Goal: Contribute content: Contribute content

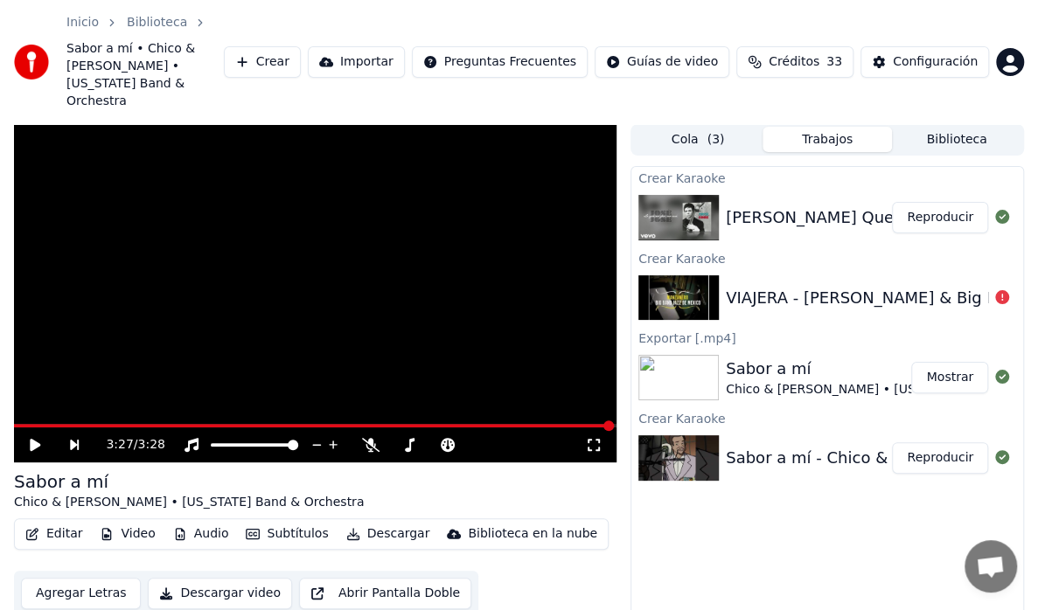
click at [830, 127] on button "Trabajos" at bounding box center [826, 139] width 129 height 25
click at [968, 286] on div "VIAJERA - [PERSON_NAME] & Big Band Jazz de [GEOGRAPHIC_DATA]" at bounding box center [991, 298] width 531 height 24
click at [1002, 290] on icon at bounding box center [1002, 297] width 14 height 14
click at [1000, 290] on icon at bounding box center [1002, 297] width 14 height 14
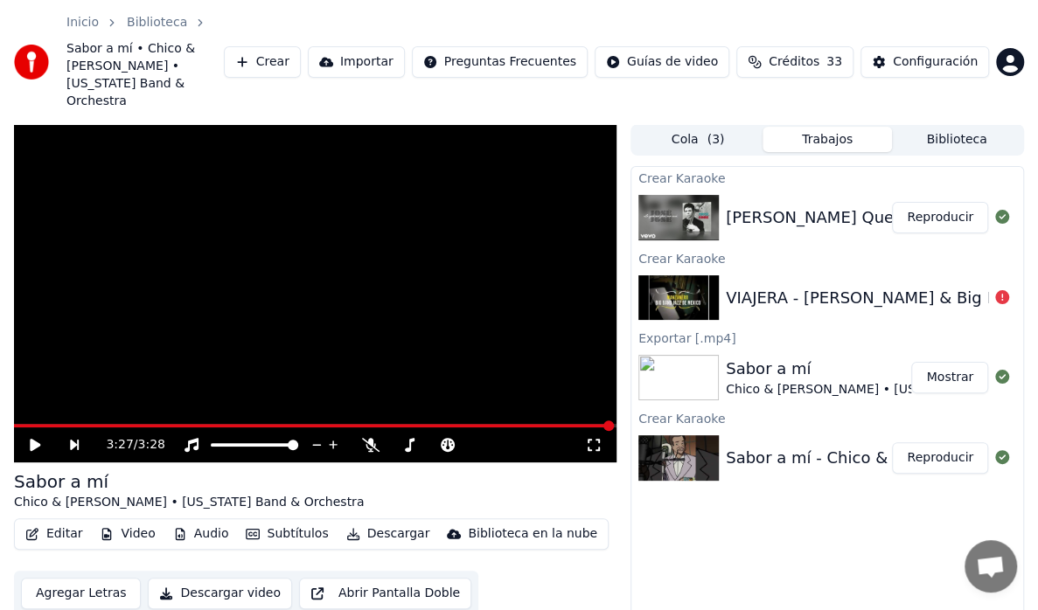
click at [1000, 290] on icon at bounding box center [1002, 297] width 14 height 14
click at [692, 275] on img at bounding box center [678, 297] width 80 height 45
click at [663, 247] on div "Crear Karaoke" at bounding box center [827, 257] width 392 height 21
click at [755, 286] on div "VIAJERA - [PERSON_NAME] & Big Band Jazz de [GEOGRAPHIC_DATA]" at bounding box center [991, 298] width 531 height 24
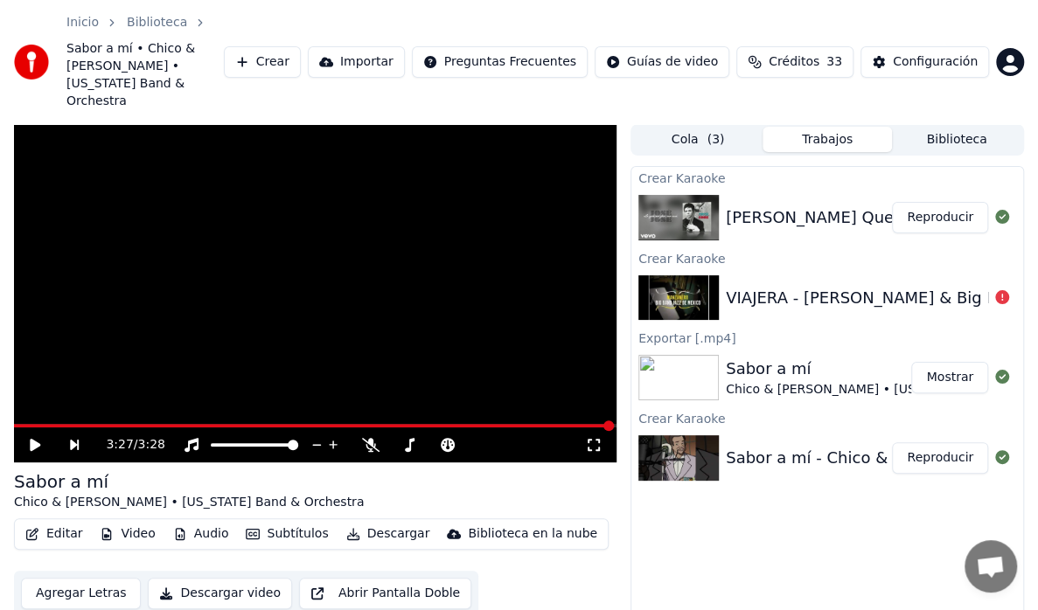
click at [755, 286] on div "VIAJERA - [PERSON_NAME] & Big Band Jazz de [GEOGRAPHIC_DATA]" at bounding box center [991, 298] width 531 height 24
click at [754, 286] on div "VIAJERA - [PERSON_NAME] & Big Band Jazz de [GEOGRAPHIC_DATA]" at bounding box center [991, 298] width 531 height 24
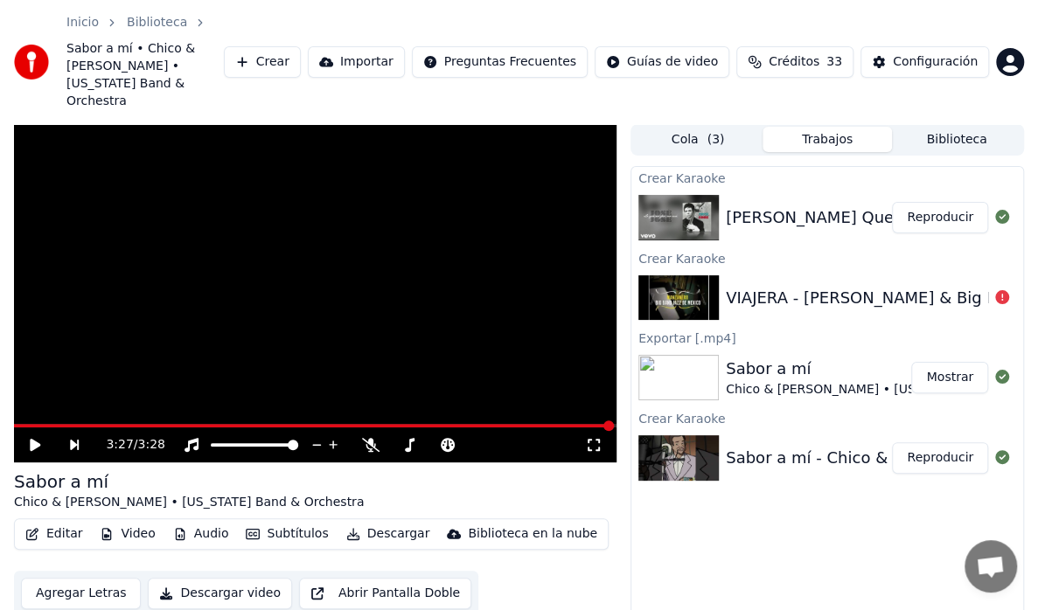
click at [811, 357] on div "Sabor a mí" at bounding box center [901, 369] width 350 height 24
click at [809, 357] on div "Sabor a mí" at bounding box center [901, 369] width 350 height 24
click at [930, 362] on button "Mostrar" at bounding box center [949, 377] width 77 height 31
click at [716, 275] on img at bounding box center [678, 297] width 80 height 45
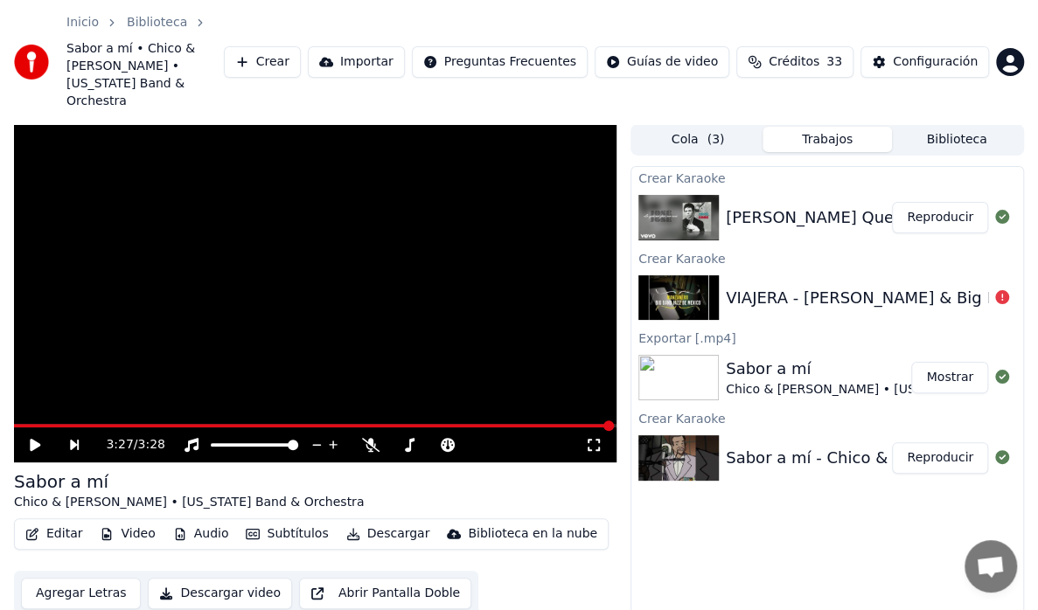
click at [716, 275] on img at bounding box center [678, 297] width 80 height 45
drag, startPoint x: 899, startPoint y: 260, endPoint x: 912, endPoint y: 260, distance: 13.1
click at [899, 286] on div "VIAJERA - [PERSON_NAME] & Big Band Jazz de [GEOGRAPHIC_DATA]" at bounding box center [991, 298] width 531 height 24
click at [1003, 290] on icon at bounding box center [1002, 297] width 14 height 14
click at [993, 288] on div at bounding box center [1002, 298] width 28 height 21
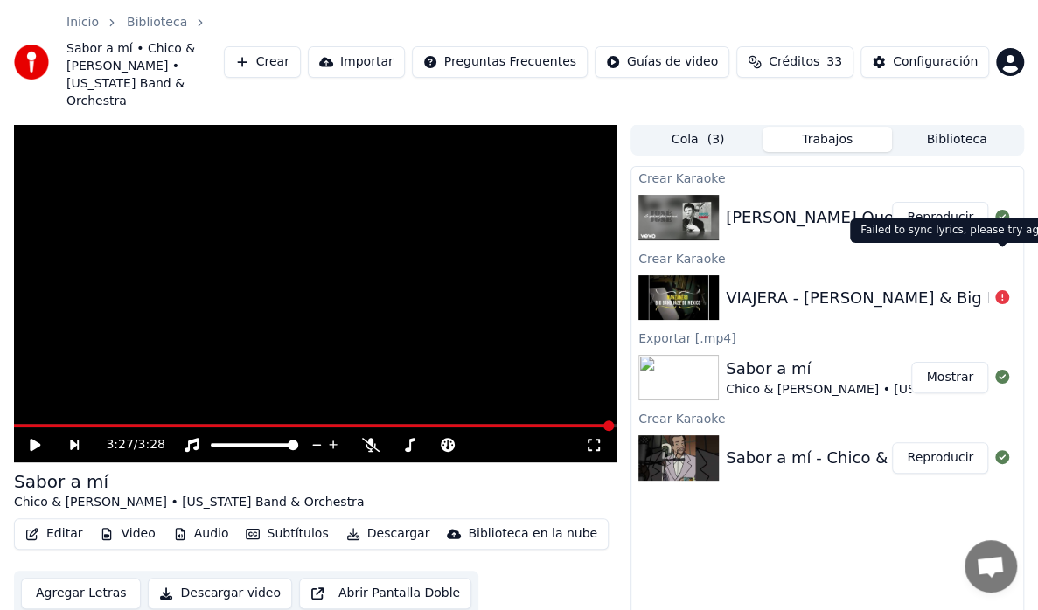
click at [997, 290] on icon at bounding box center [1002, 297] width 14 height 14
click at [994, 288] on div at bounding box center [1002, 298] width 28 height 21
click at [1013, 288] on div at bounding box center [1002, 298] width 28 height 21
click at [1014, 288] on div at bounding box center [1002, 298] width 28 height 21
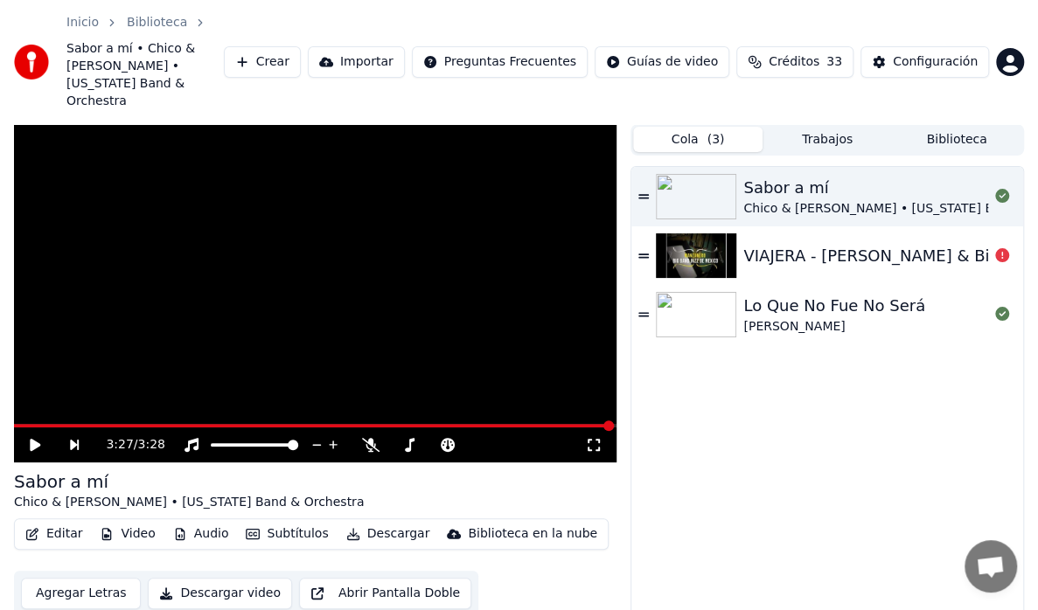
click at [725, 127] on button "Cola ( 3 )" at bounding box center [697, 139] width 129 height 25
click at [902, 244] on div "VIAJERA - [PERSON_NAME] & Big Band Jazz de [GEOGRAPHIC_DATA]" at bounding box center [1008, 256] width 531 height 24
click at [1003, 220] on div "Sabor a mí [PERSON_NAME] & [PERSON_NAME] • [US_STATE] Band & Orchestra VIAJERA …" at bounding box center [827, 425] width 392 height 517
click at [998, 220] on div "Sabor a mí [PERSON_NAME] & [PERSON_NAME] • [US_STATE] Band & Orchestra VIAJERA …" at bounding box center [827, 425] width 392 height 517
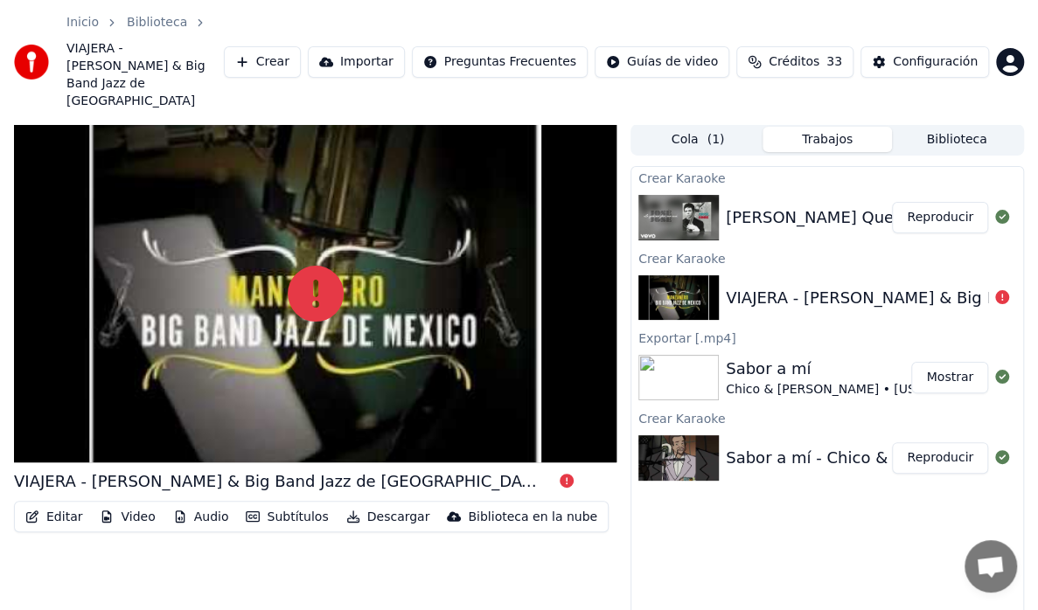
click at [830, 127] on button "Trabajos" at bounding box center [826, 139] width 129 height 25
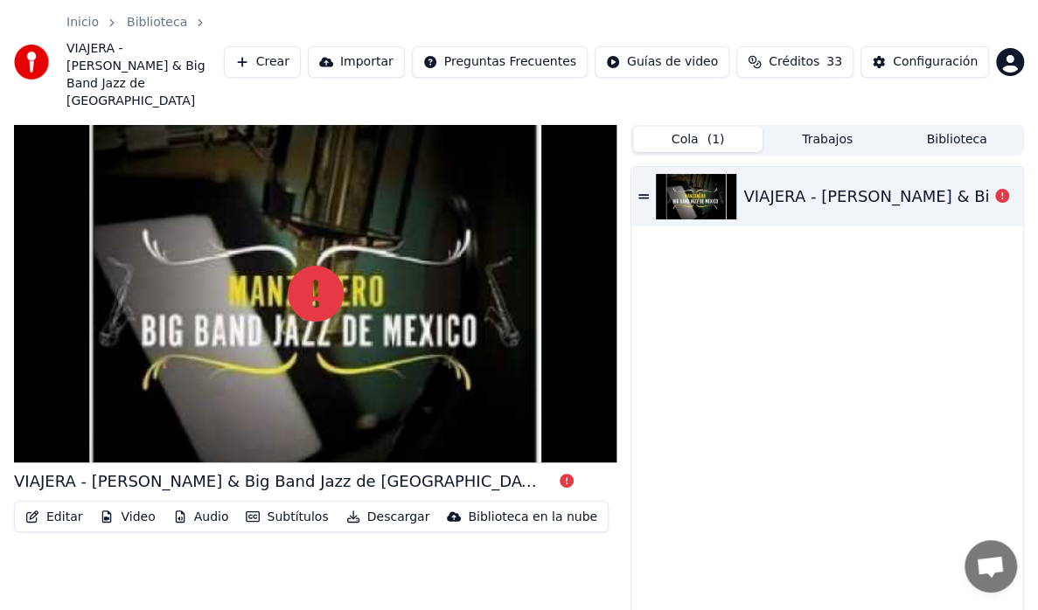
click at [719, 131] on span "( 1 )" at bounding box center [714, 139] width 17 height 17
click at [776, 184] on div "VIAJERA - [PERSON_NAME] & Big Band Jazz de [GEOGRAPHIC_DATA]" at bounding box center [1008, 196] width 531 height 24
click at [771, 184] on div "VIAJERA - [PERSON_NAME] & Big Band Jazz de [GEOGRAPHIC_DATA]" at bounding box center [1008, 196] width 531 height 24
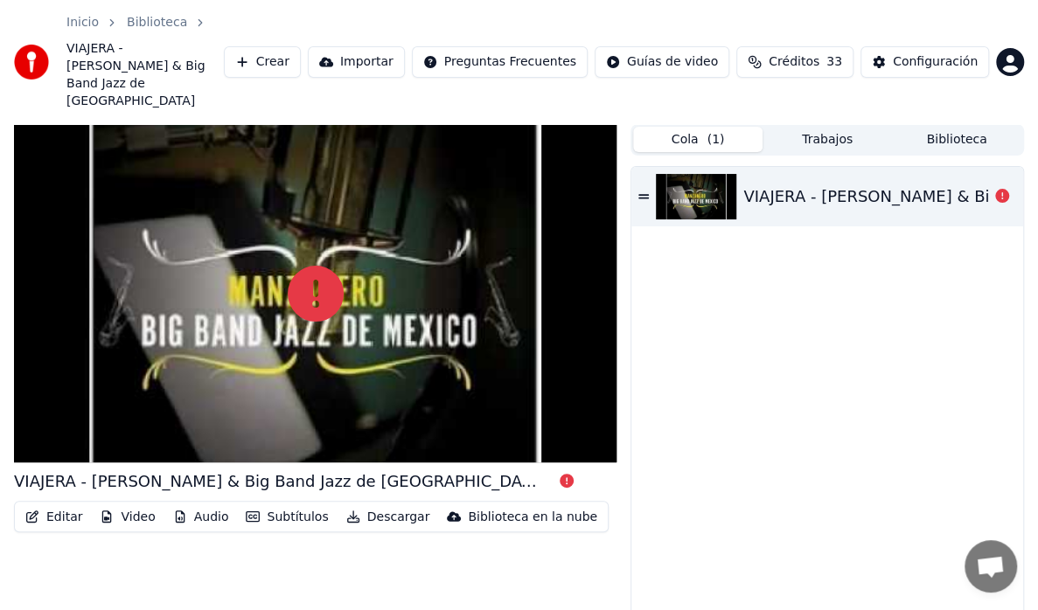
click at [771, 184] on div "VIAJERA - [PERSON_NAME] & Big Band Jazz de [GEOGRAPHIC_DATA]" at bounding box center [1008, 196] width 531 height 24
click at [1002, 189] on icon at bounding box center [1002, 196] width 14 height 14
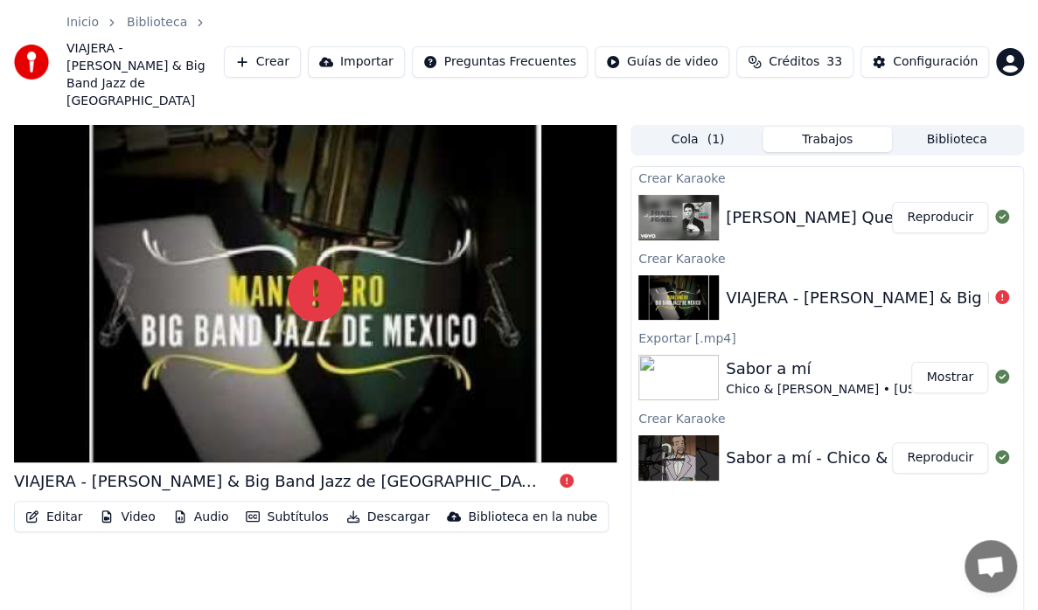
click at [837, 127] on button "Trabajos" at bounding box center [826, 139] width 129 height 25
click at [1002, 290] on icon at bounding box center [1002, 297] width 14 height 14
click at [990, 288] on div at bounding box center [1002, 298] width 28 height 21
click at [983, 286] on div "VIAJERA - [PERSON_NAME] & Big Band Jazz de [GEOGRAPHIC_DATA]" at bounding box center [991, 298] width 531 height 24
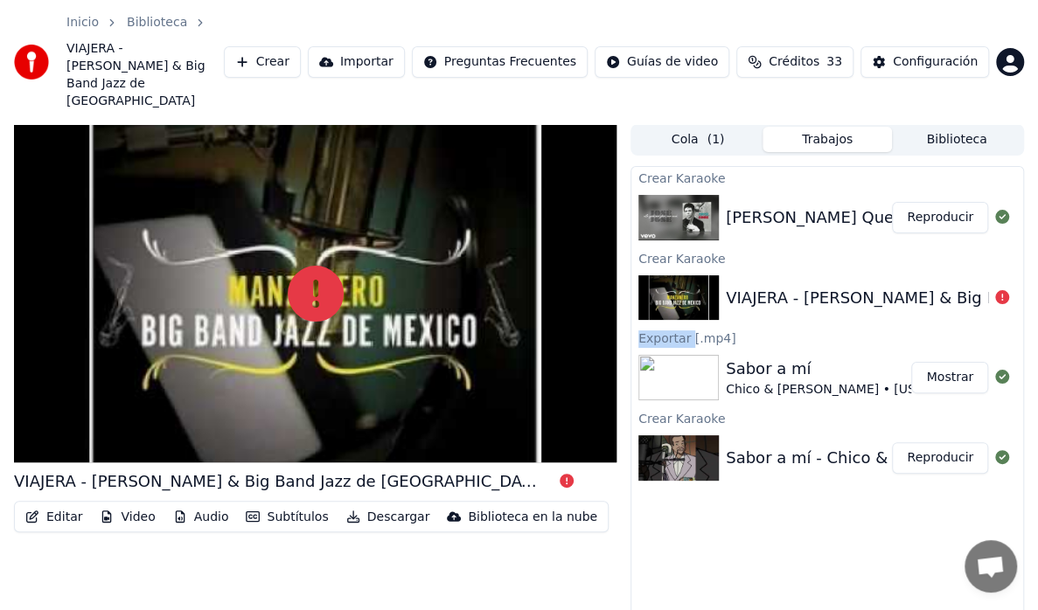
click at [983, 286] on div "VIAJERA - [PERSON_NAME] & Big Band Jazz de [GEOGRAPHIC_DATA]" at bounding box center [991, 298] width 531 height 24
click at [139, 381] on div at bounding box center [315, 293] width 602 height 339
click at [325, 266] on icon at bounding box center [316, 294] width 56 height 56
click at [327, 266] on icon at bounding box center [316, 294] width 56 height 56
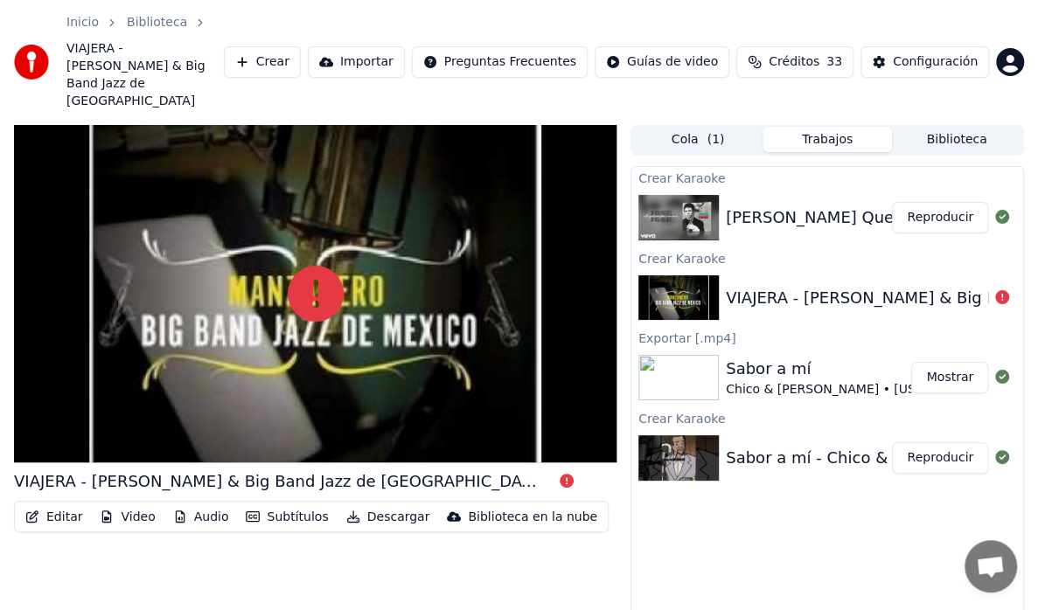
click at [381, 286] on div at bounding box center [315, 293] width 602 height 339
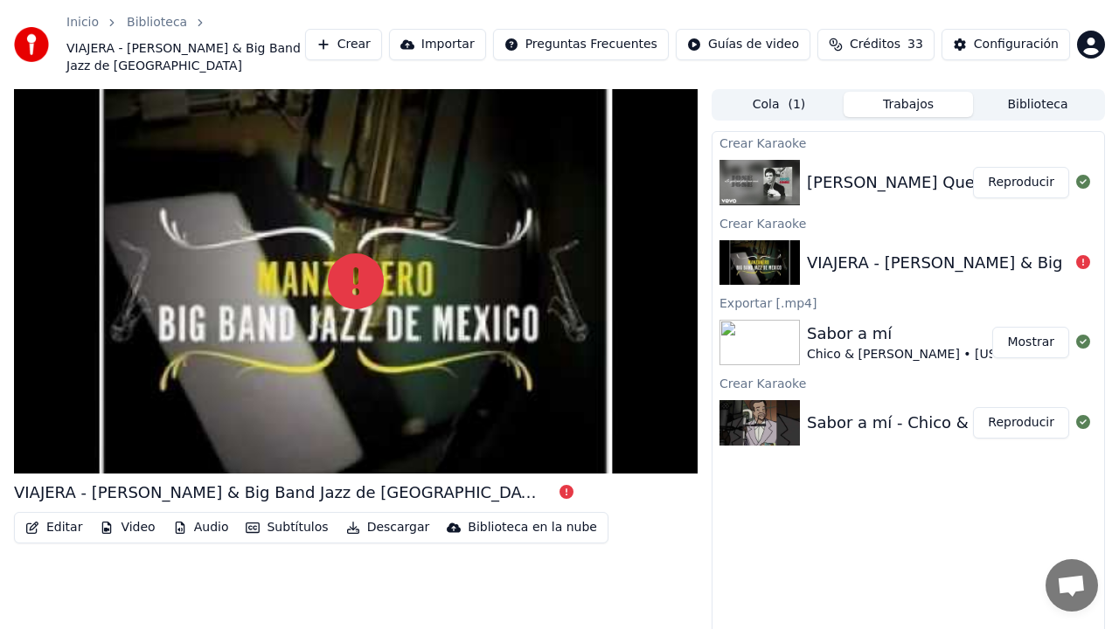
click at [384, 292] on div at bounding box center [356, 281] width 684 height 385
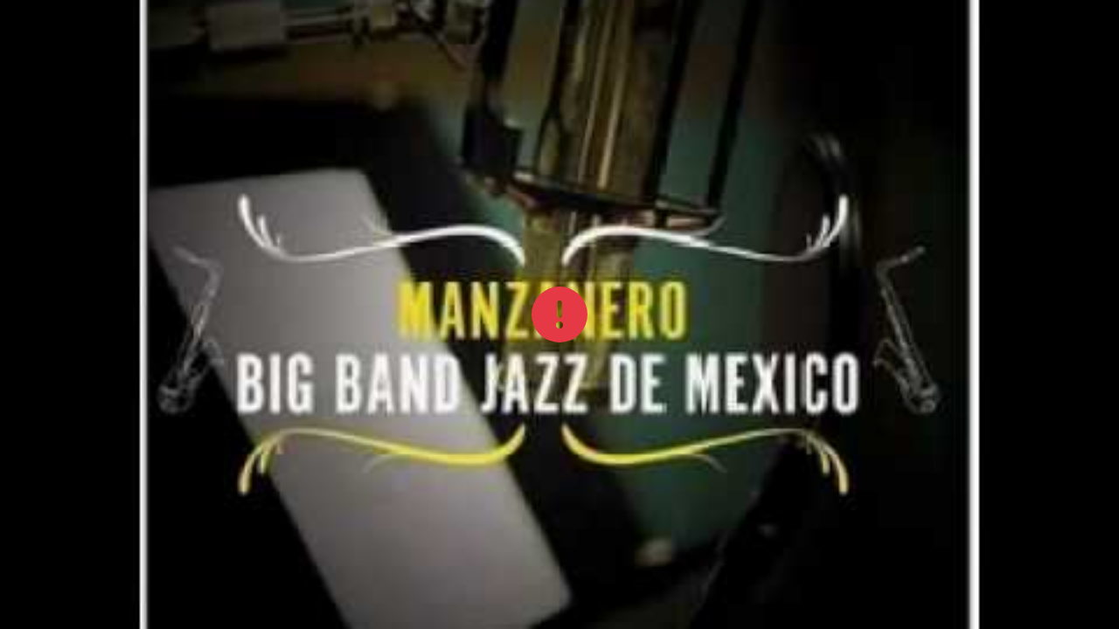
click at [413, 301] on div at bounding box center [559, 314] width 1119 height 629
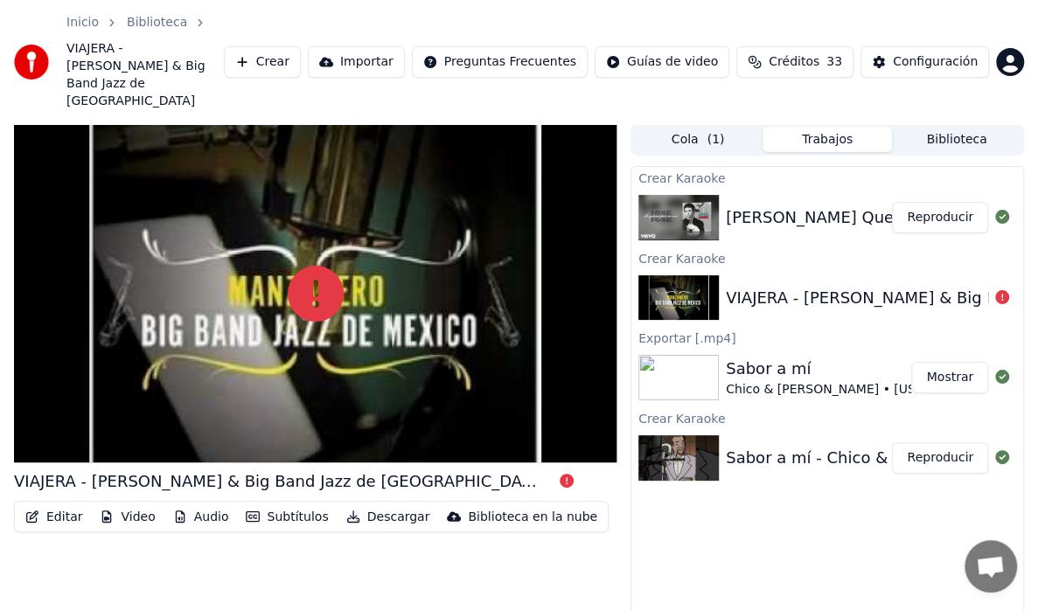
click at [559, 471] on button at bounding box center [566, 481] width 14 height 21
click at [559, 474] on icon at bounding box center [566, 481] width 14 height 14
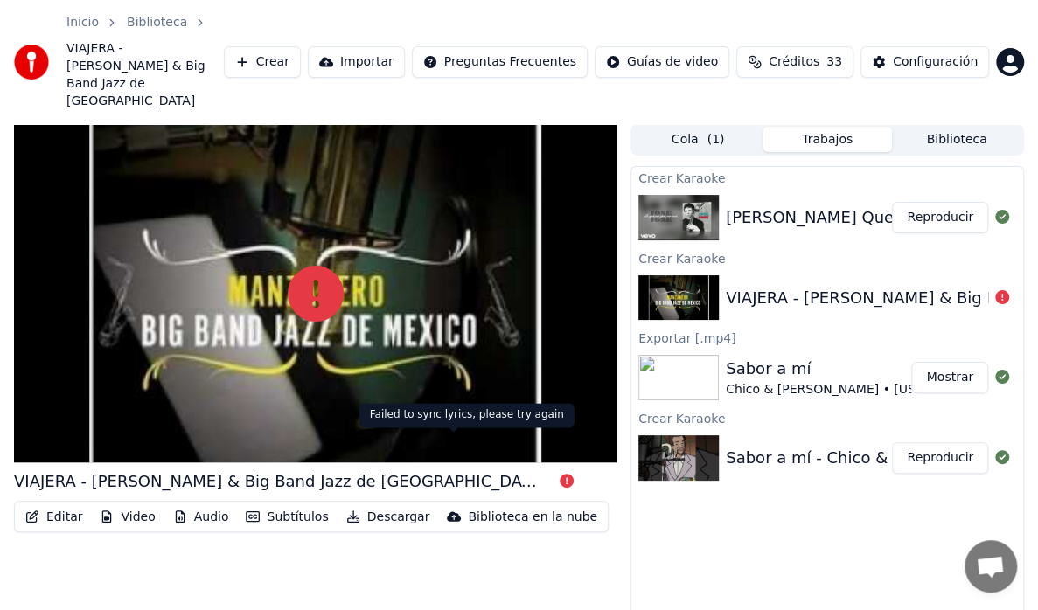
click at [860, 446] on div "Sabor a mí - Chico & [PERSON_NAME] [US_STATE] Band & Orchestra" at bounding box center [994, 458] width 537 height 24
click at [795, 381] on div "Chico & [PERSON_NAME] • [US_STATE] Band & Orchestra" at bounding box center [901, 389] width 350 height 17
click at [759, 286] on div "VIAJERA - [PERSON_NAME] & Big Band Jazz de [GEOGRAPHIC_DATA]" at bounding box center [991, 298] width 531 height 24
click at [757, 286] on div "VIAJERA - [PERSON_NAME] & Big Band Jazz de [GEOGRAPHIC_DATA]" at bounding box center [991, 298] width 531 height 24
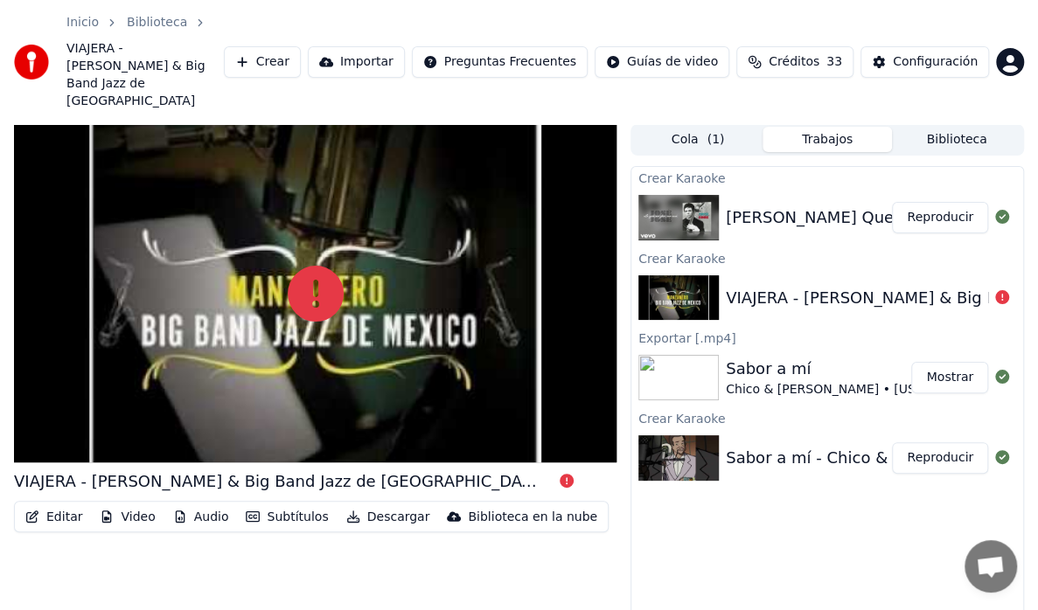
click at [757, 286] on div "VIAJERA - [PERSON_NAME] & Big Band Jazz de [GEOGRAPHIC_DATA]" at bounding box center [991, 298] width 531 height 24
click at [348, 357] on div at bounding box center [315, 293] width 602 height 339
click at [705, 275] on img at bounding box center [678, 297] width 80 height 45
click at [696, 275] on img at bounding box center [678, 297] width 80 height 45
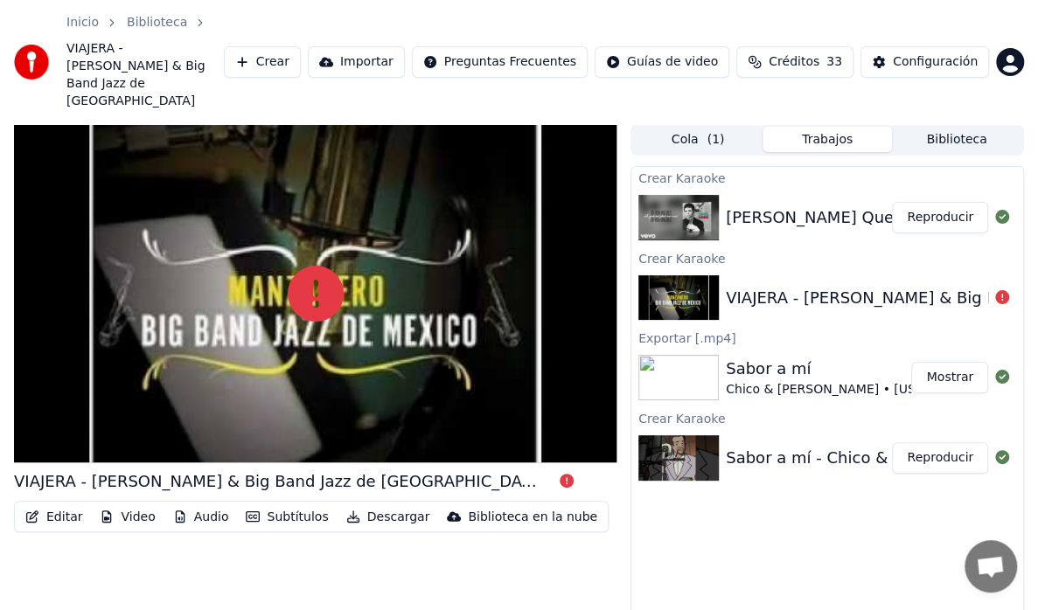
click at [696, 275] on img at bounding box center [678, 297] width 80 height 45
click at [296, 47] on button "Crear" at bounding box center [262, 61] width 77 height 31
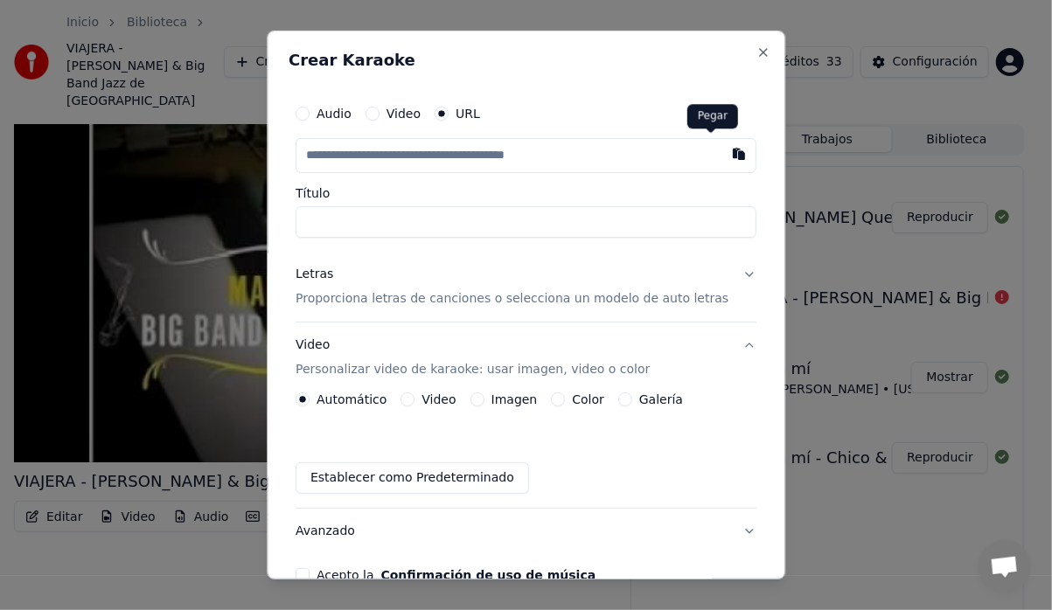
drag, startPoint x: 708, startPoint y: 154, endPoint x: 676, endPoint y: 180, distance: 41.6
click at [721, 154] on button "button" at bounding box center [738, 153] width 35 height 31
type input "**********"
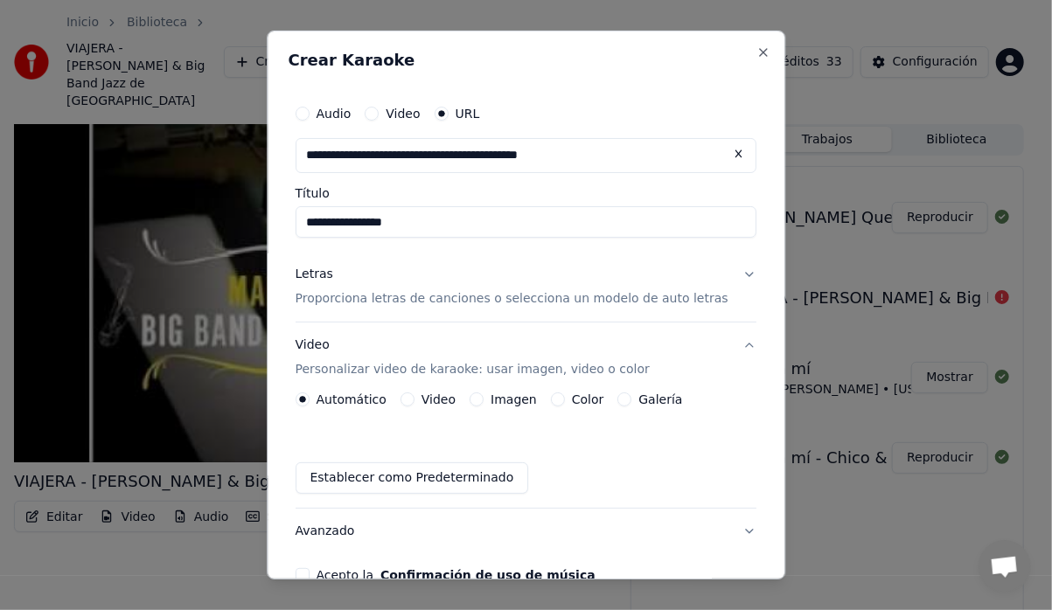
type input "**********"
click at [622, 397] on button "Galería" at bounding box center [625, 399] width 14 height 14
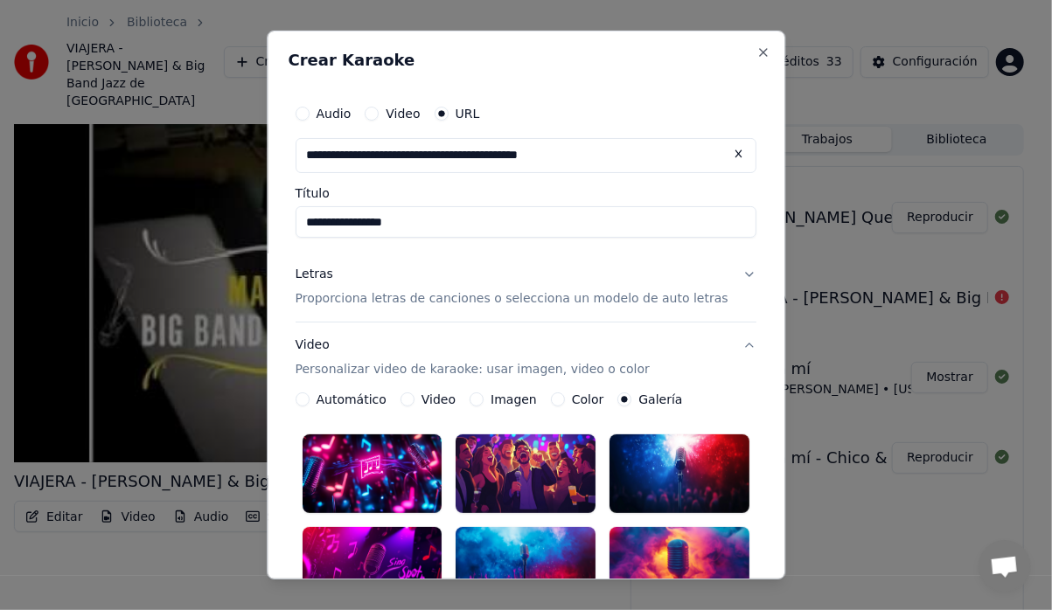
click at [621, 398] on icon "button" at bounding box center [624, 399] width 7 height 7
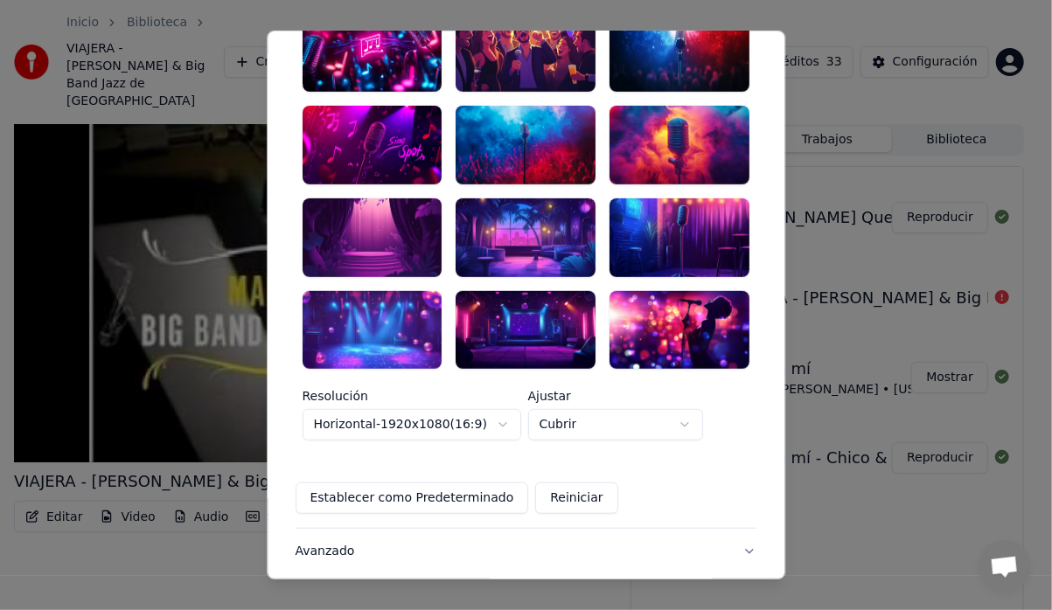
scroll to position [419, 0]
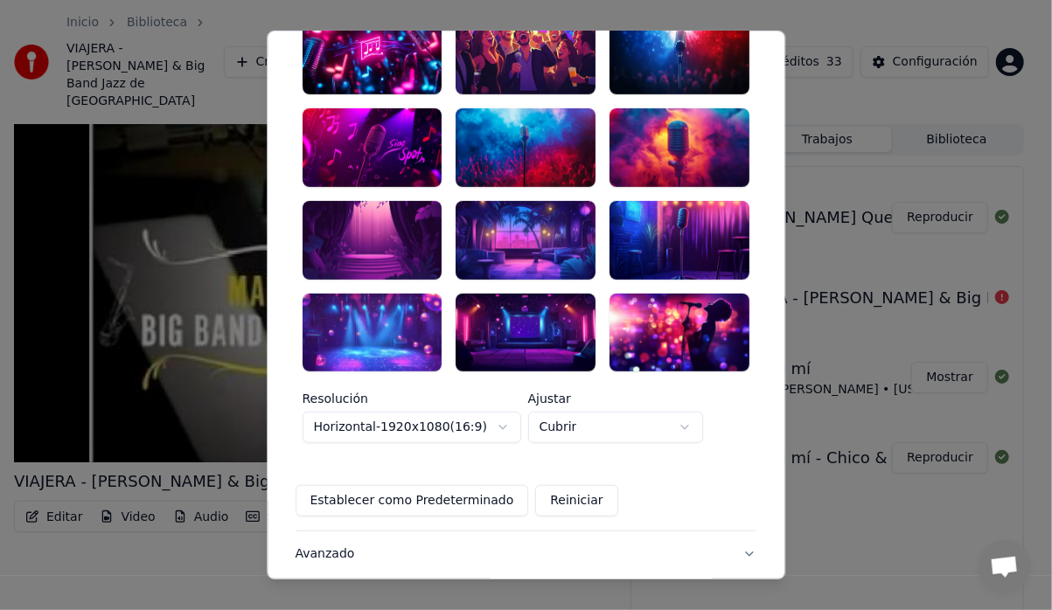
click at [610, 222] on div at bounding box center [679, 240] width 140 height 79
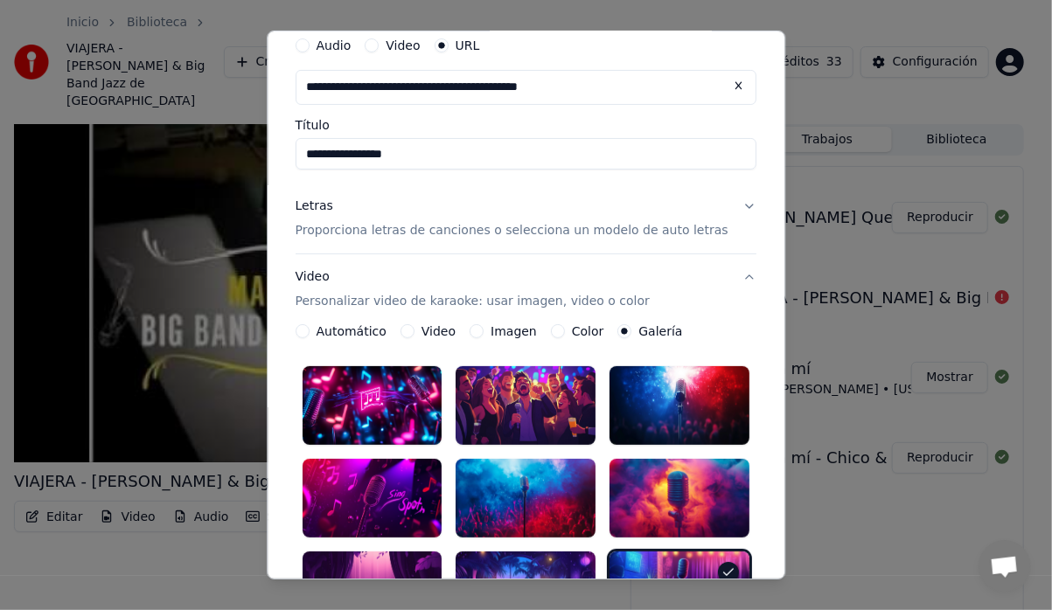
scroll to position [0, 0]
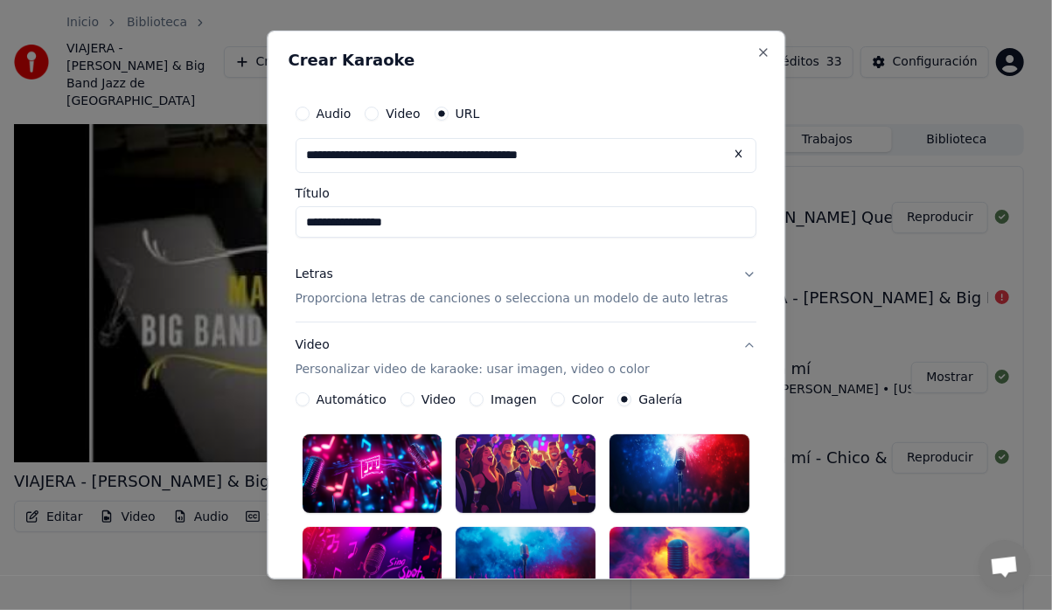
click at [668, 295] on p "Proporciona letras de canciones o selecciona un modelo de auto letras" at bounding box center [511, 298] width 433 height 17
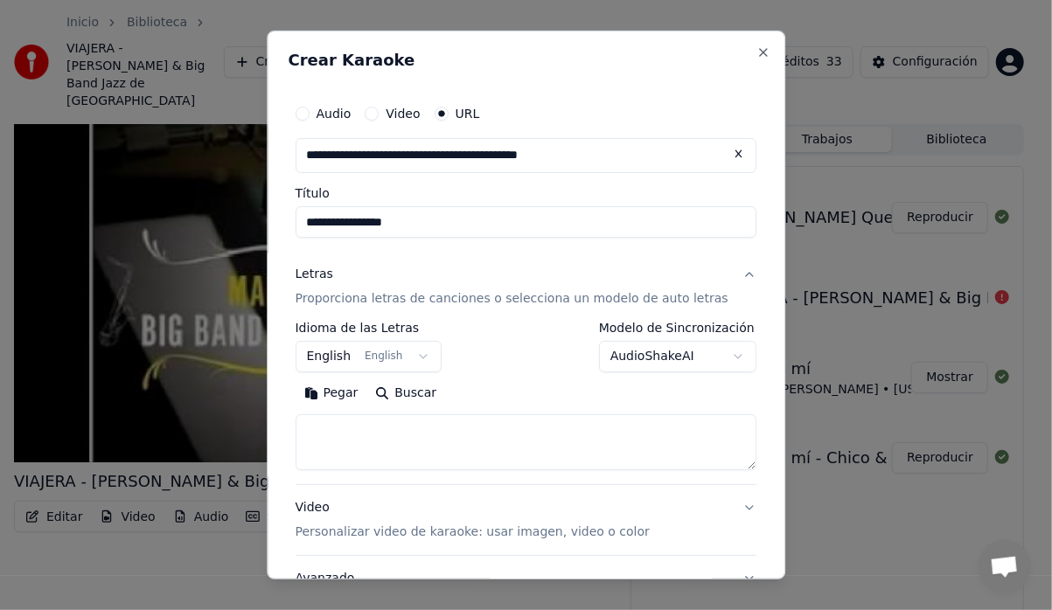
click at [427, 351] on button "English English" at bounding box center [368, 356] width 147 height 31
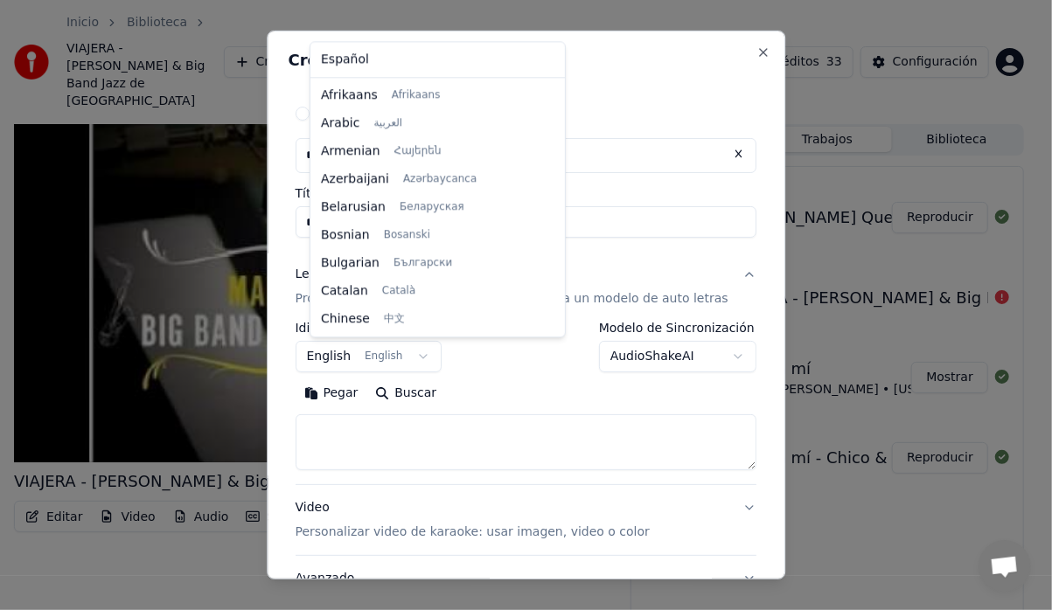
scroll to position [140, 0]
select select "**"
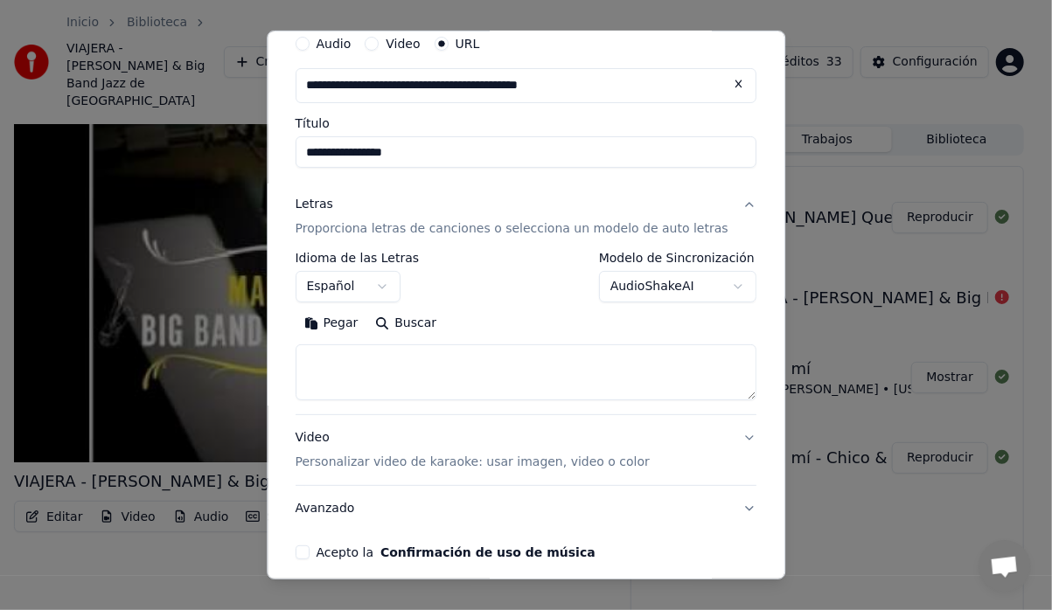
scroll to position [143, 0]
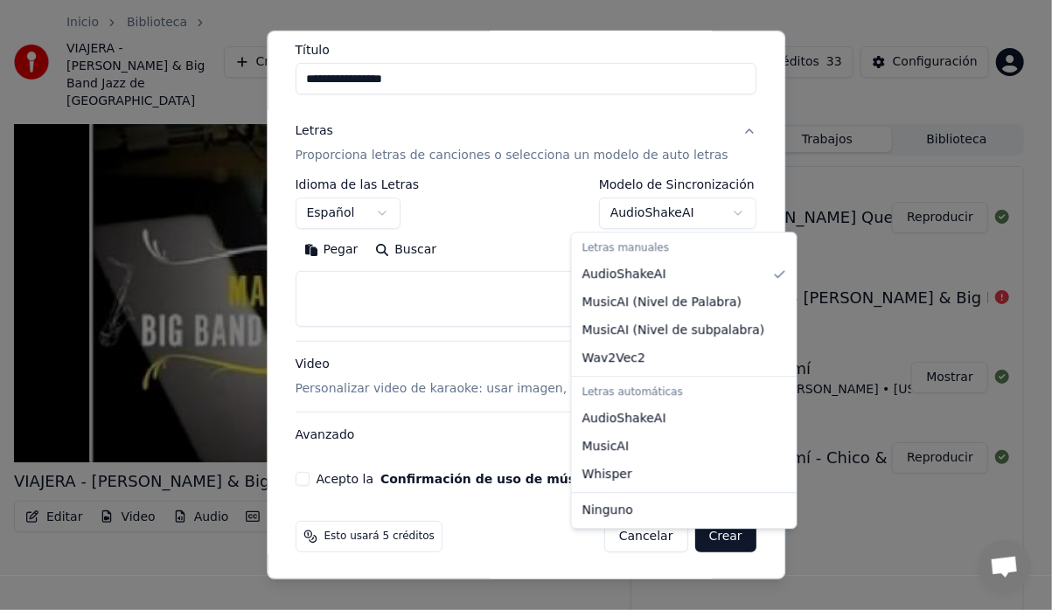
click at [713, 208] on body "**********" at bounding box center [519, 305] width 1038 height 610
select select "*******"
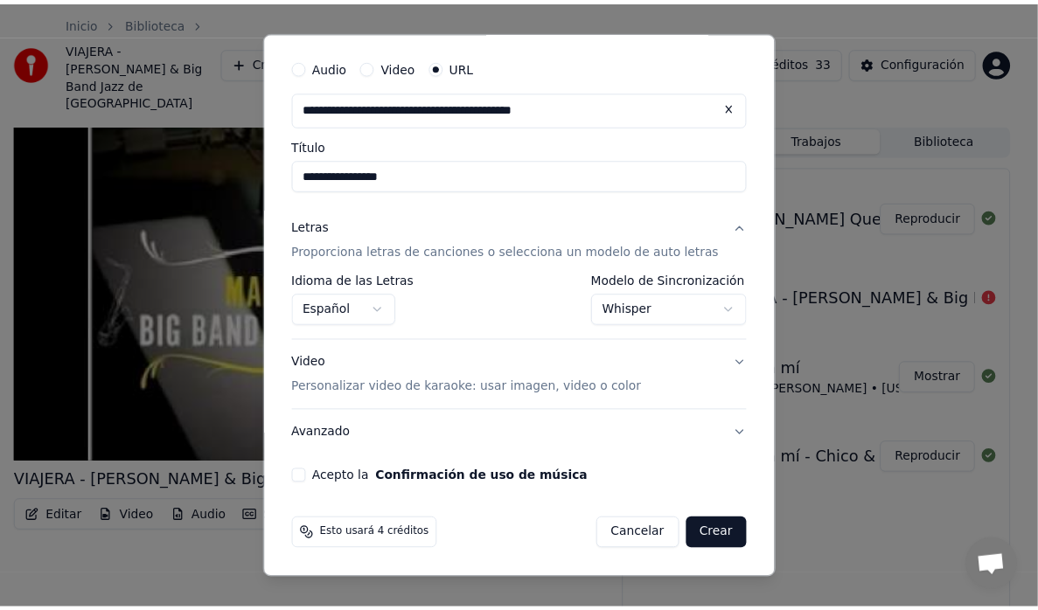
scroll to position [45, 0]
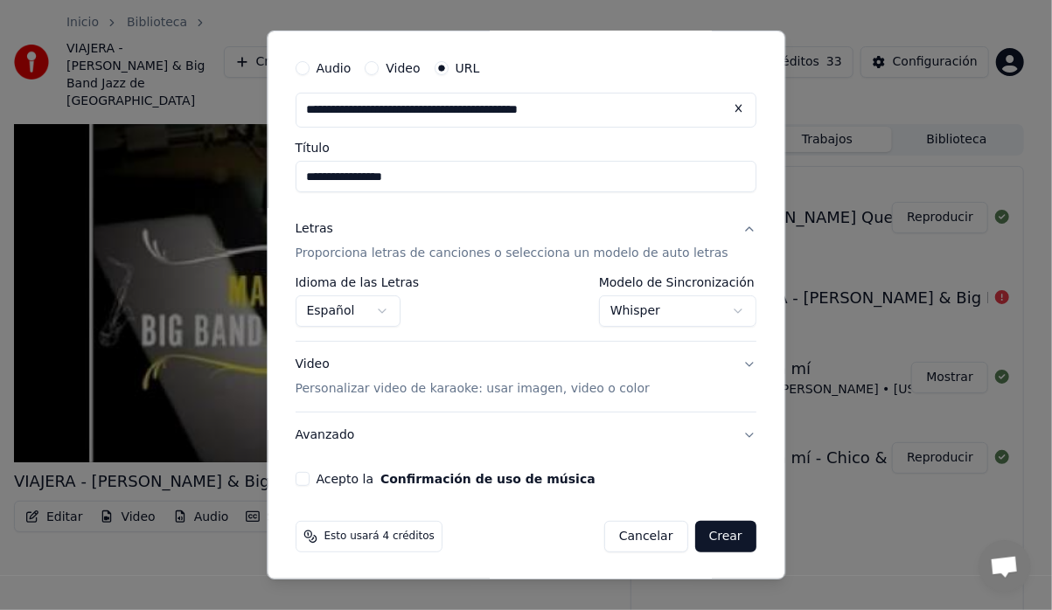
click at [309, 480] on button "Acepto la Confirmación de uso de música" at bounding box center [302, 479] width 14 height 14
click at [704, 533] on button "Crear" at bounding box center [725, 536] width 61 height 31
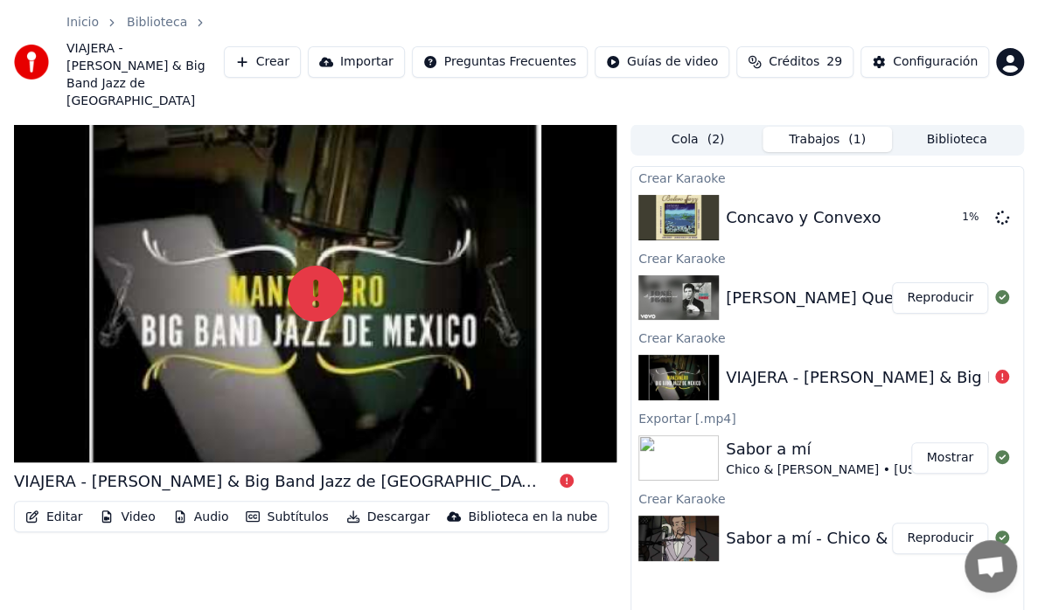
click at [1000, 370] on icon at bounding box center [1002, 377] width 14 height 14
drag, startPoint x: 999, startPoint y: 341, endPoint x: 987, endPoint y: 343, distance: 12.4
click at [996, 370] on icon at bounding box center [1002, 377] width 14 height 14
click at [1003, 370] on icon at bounding box center [1002, 377] width 14 height 14
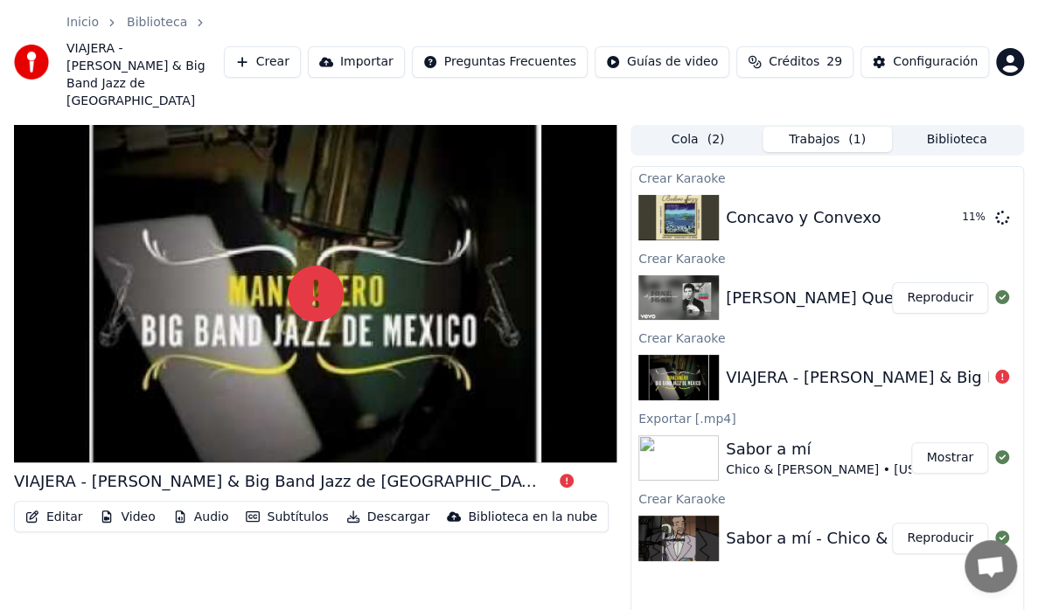
click at [1001, 370] on icon at bounding box center [1002, 377] width 14 height 14
click at [996, 370] on icon at bounding box center [1002, 377] width 14 height 14
drag, startPoint x: 766, startPoint y: 340, endPoint x: 748, endPoint y: 344, distance: 17.8
click at [759, 365] on div "VIAJERA - [PERSON_NAME] & Big Band Jazz de [GEOGRAPHIC_DATA]" at bounding box center [991, 377] width 531 height 24
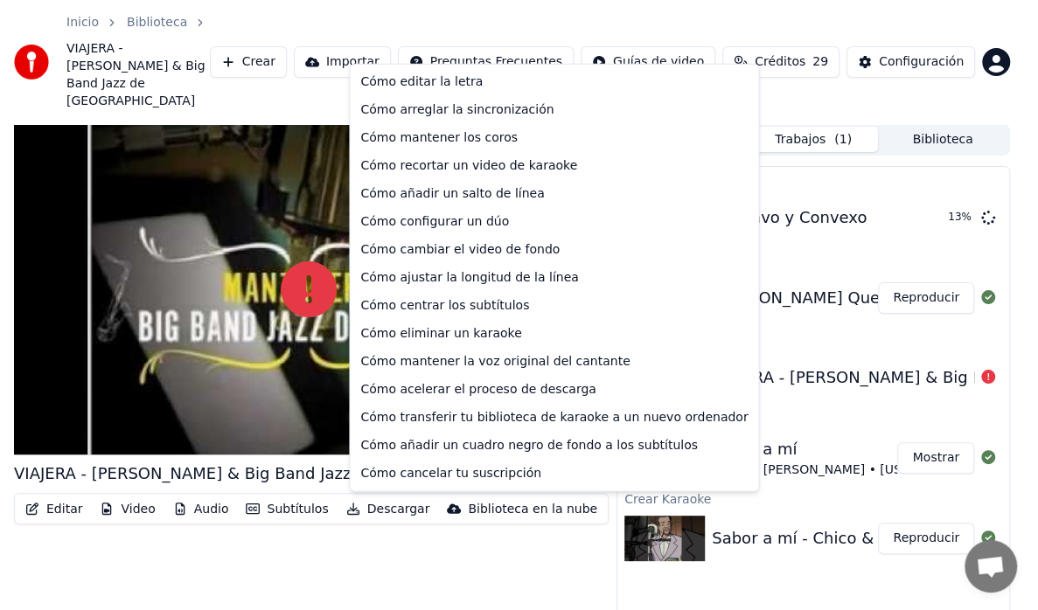
click at [549, 42] on html "Inicio Biblioteca VIAJERA - [PERSON_NAME] & Big Band Jazz de México Crear Impor…" at bounding box center [519, 305] width 1038 height 610
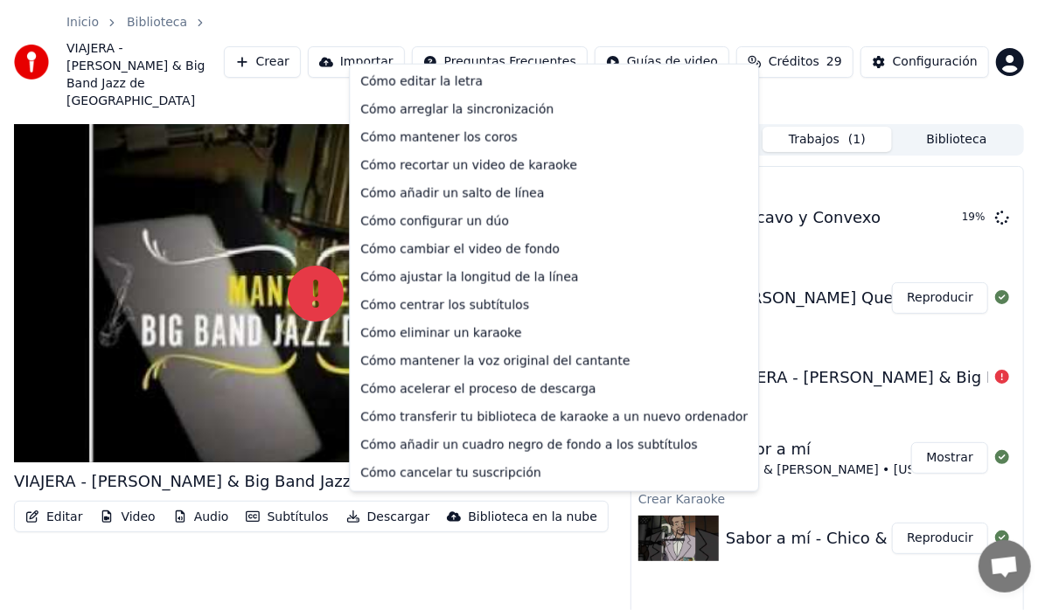
click at [385, 538] on html "Inicio Biblioteca VIAJERA - [PERSON_NAME] & Big Band Jazz de México Crear Impor…" at bounding box center [526, 305] width 1052 height 610
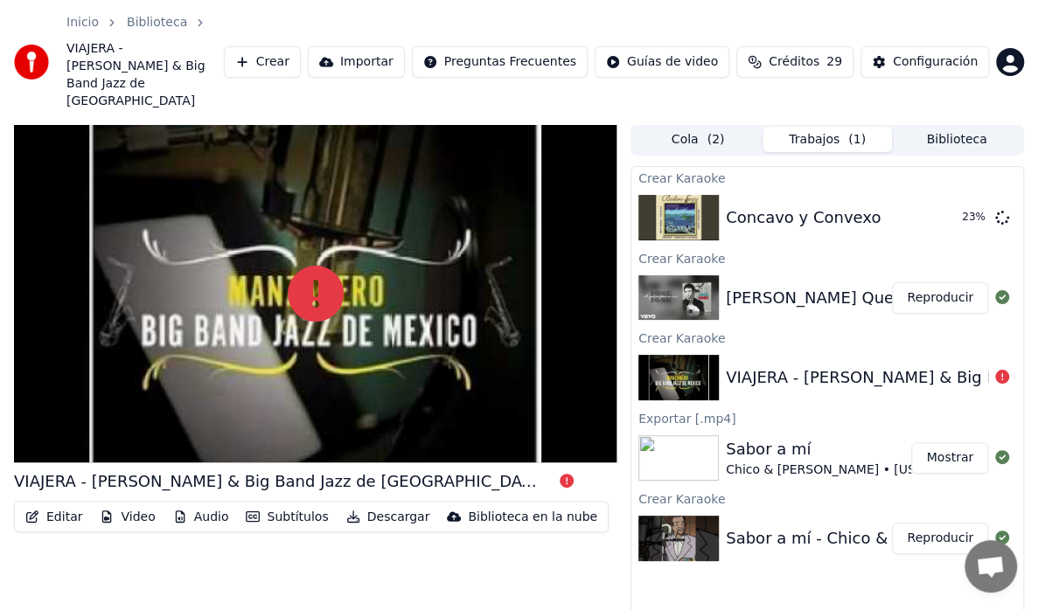
click at [973, 575] on span "Open chat" at bounding box center [990, 566] width 52 height 52
